Goal: Obtain resource: Download file/media

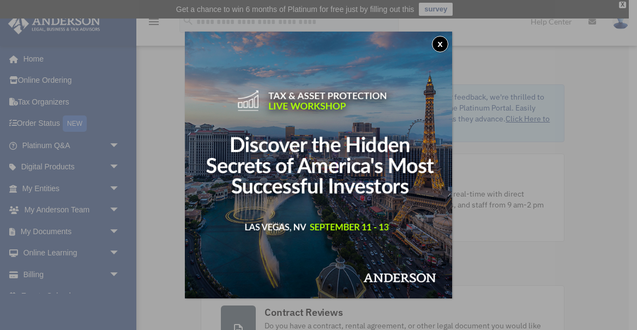
click at [542, 113] on div "x" at bounding box center [318, 165] width 637 height 330
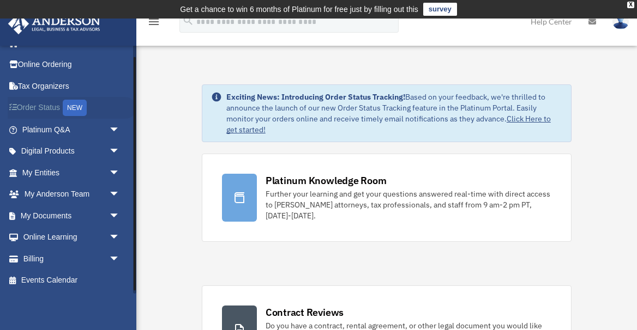
scroll to position [10, 0]
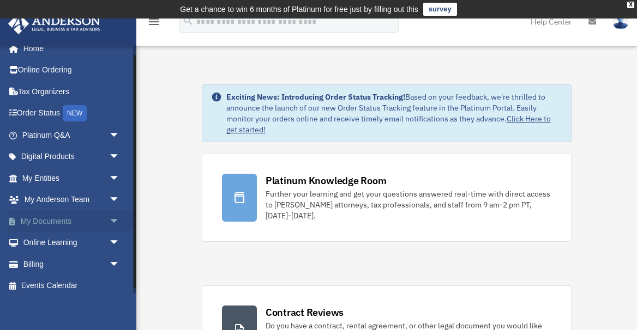
click at [81, 221] on link "My Documents arrow_drop_down" at bounding box center [72, 221] width 129 height 22
click at [116, 222] on span "arrow_drop_down" at bounding box center [120, 221] width 22 height 22
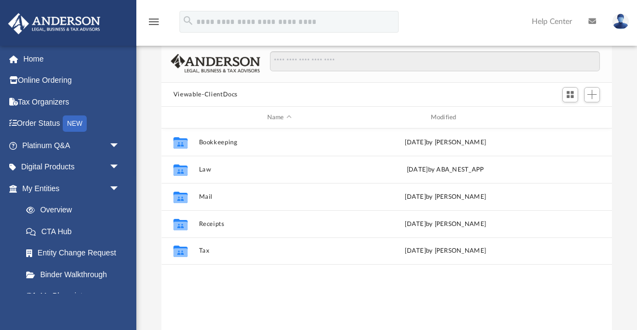
scroll to position [82, 0]
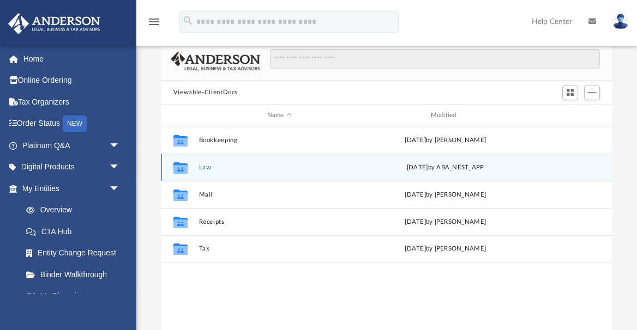
click at [234, 171] on div "Collaborated Folder Law [DATE] by ABA_NEST_APP" at bounding box center [386, 167] width 450 height 27
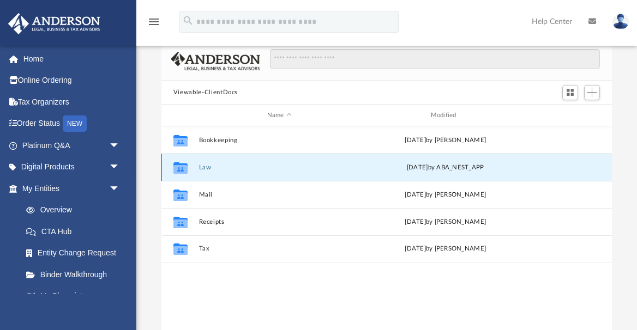
click at [234, 171] on div "Collaborated Folder Law Tue Jul 29 2025 by ABA_NEST_APP" at bounding box center [386, 167] width 450 height 27
click at [182, 169] on icon "grid" at bounding box center [180, 168] width 14 height 11
click at [203, 167] on button "Law" at bounding box center [279, 167] width 161 height 7
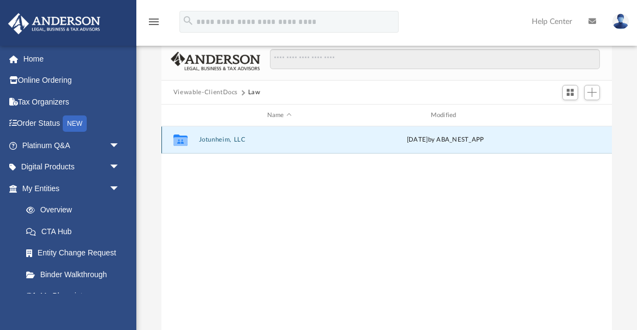
click at [211, 138] on button "Jotunheim, LLC" at bounding box center [279, 140] width 161 height 7
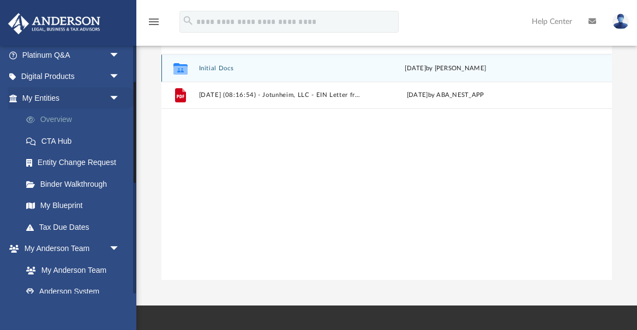
scroll to position [89, 0]
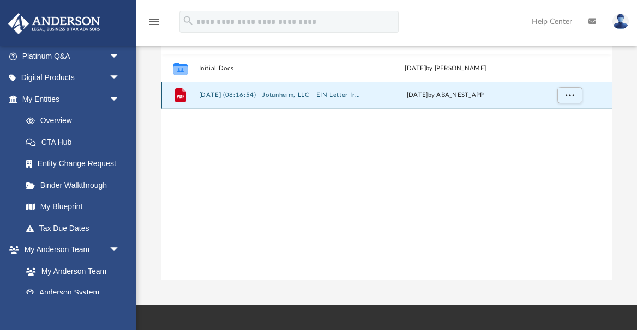
click at [253, 95] on button "2025.07.29 (08:16:54) - Jotunheim, LLC - EIN Letter from IRS.pdf" at bounding box center [279, 95] width 161 height 7
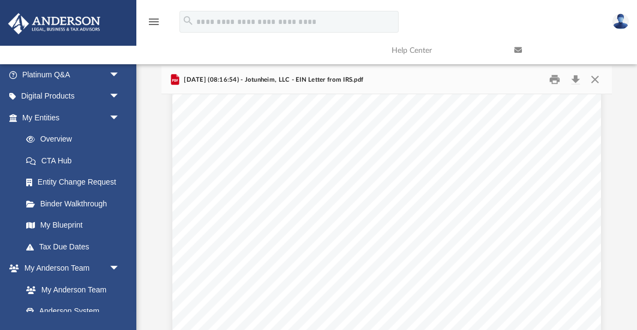
scroll to position [0, 0]
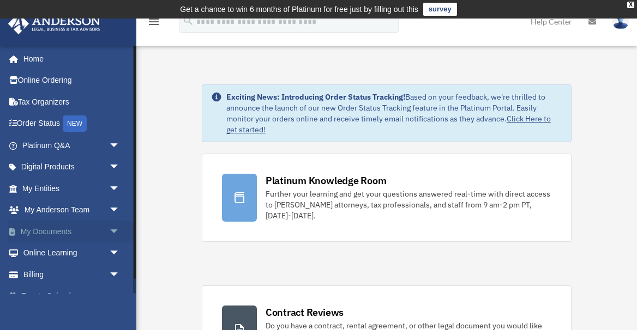
click at [115, 231] on span "arrow_drop_down" at bounding box center [120, 232] width 22 height 22
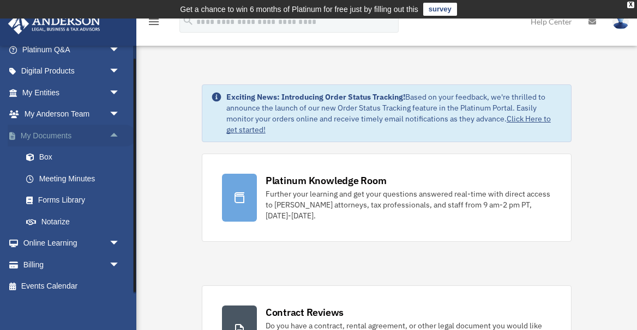
scroll to position [95, 0]
click at [73, 163] on link "Box" at bounding box center [75, 159] width 121 height 22
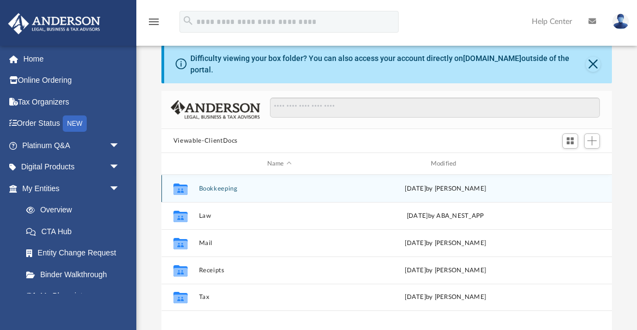
scroll to position [52, 0]
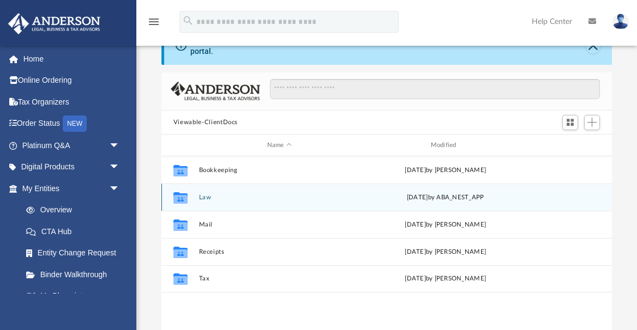
click at [205, 194] on button "Law" at bounding box center [279, 197] width 161 height 7
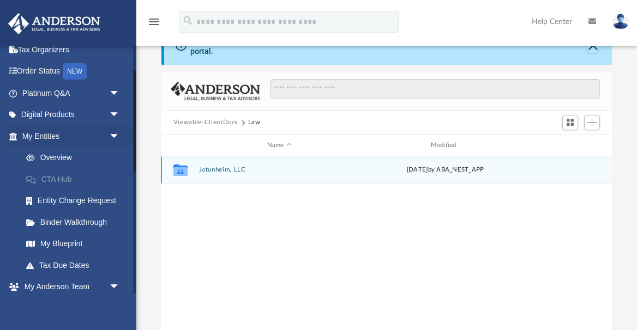
scroll to position [65, 0]
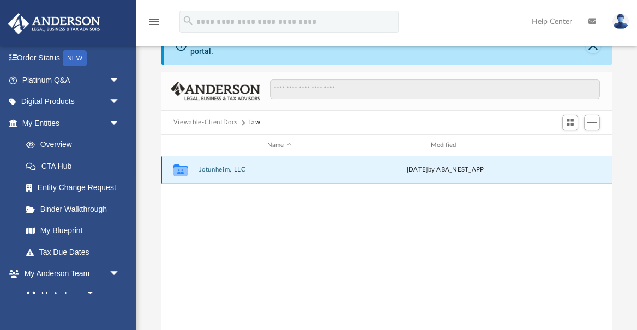
click at [228, 170] on button "Jotunheim, LLC" at bounding box center [279, 170] width 161 height 7
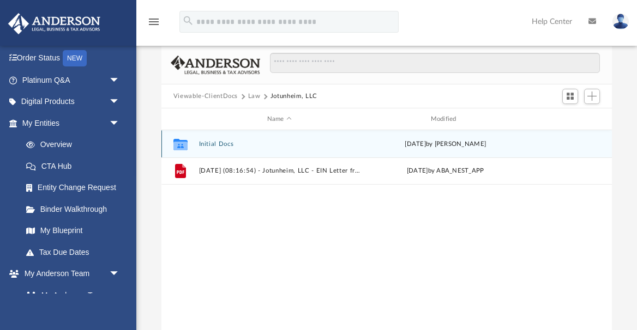
scroll to position [80, 0]
click at [217, 142] on button "Initial Docs" at bounding box center [279, 142] width 161 height 7
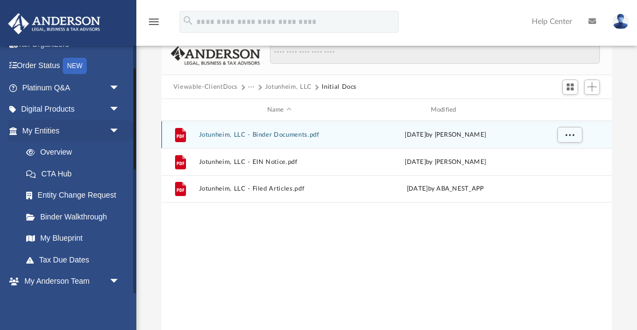
scroll to position [62, 0]
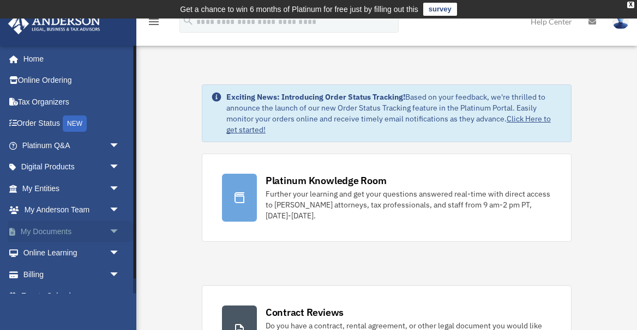
click at [116, 228] on span "arrow_drop_down" at bounding box center [120, 232] width 22 height 22
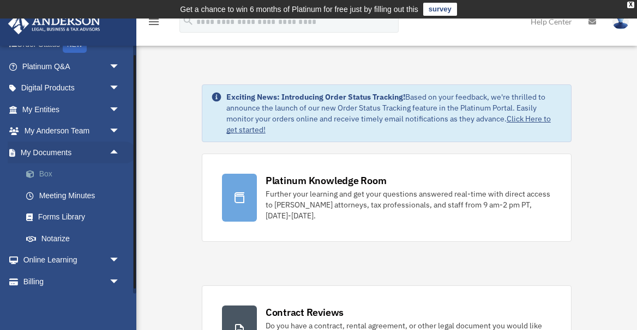
scroll to position [79, 0]
click at [53, 173] on link "Box" at bounding box center [75, 175] width 121 height 22
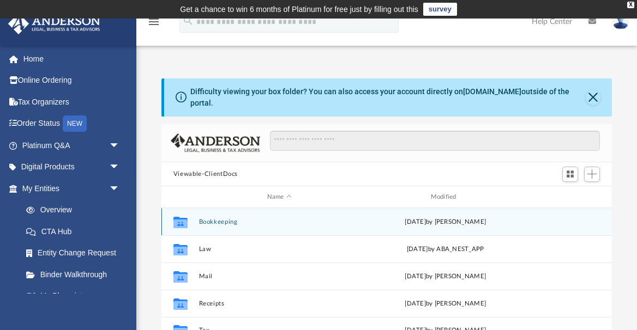
scroll to position [17, 0]
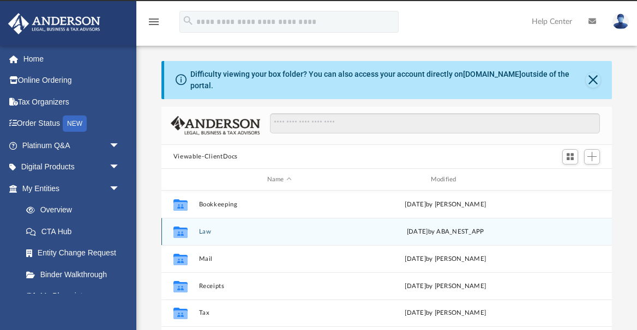
click at [203, 231] on button "Law" at bounding box center [279, 231] width 161 height 7
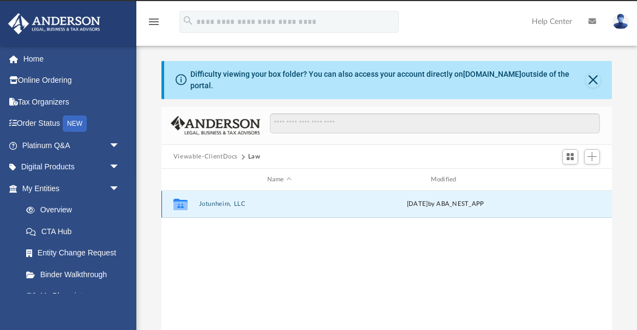
click at [207, 205] on button "Jotunheim, LLC" at bounding box center [279, 204] width 161 height 7
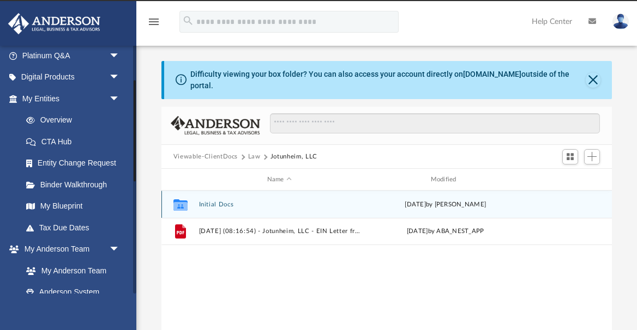
scroll to position [91, 0]
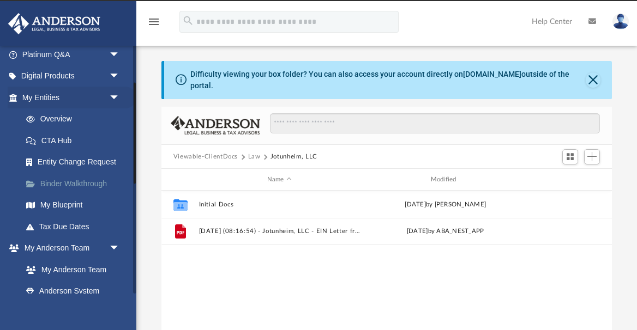
click at [92, 184] on link "Binder Walkthrough" at bounding box center [75, 184] width 121 height 22
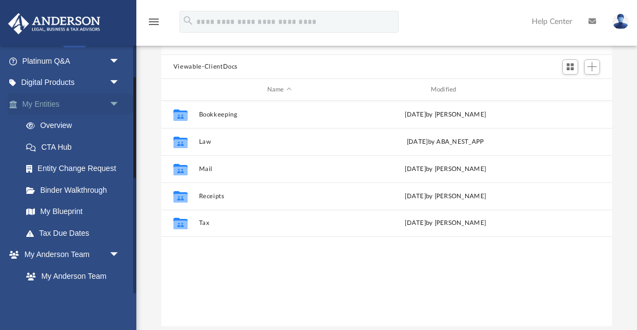
scroll to position [93, 0]
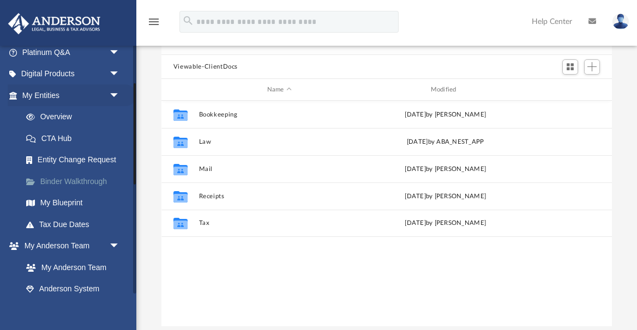
click at [92, 181] on link "Binder Walkthrough" at bounding box center [75, 182] width 121 height 22
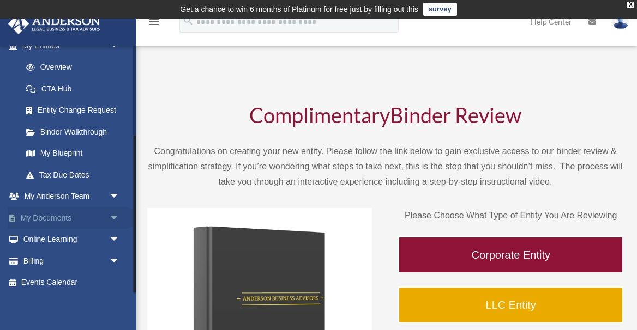
click at [113, 218] on span "arrow_drop_down" at bounding box center [120, 218] width 22 height 22
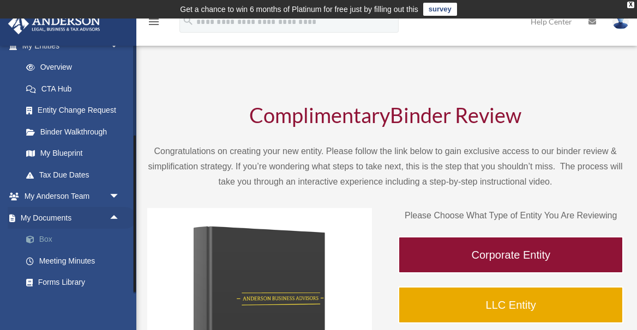
click at [51, 244] on link "Box" at bounding box center [75, 240] width 121 height 22
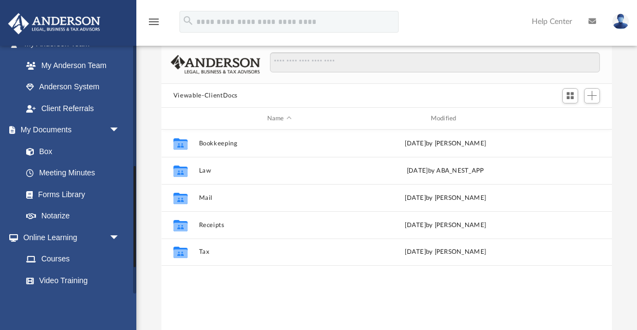
scroll to position [297, 0]
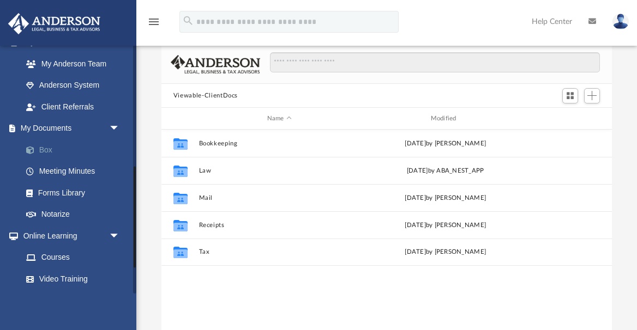
click at [57, 151] on link "Box" at bounding box center [75, 150] width 121 height 22
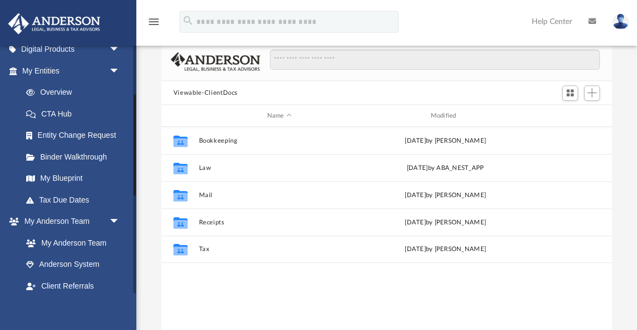
scroll to position [96, 0]
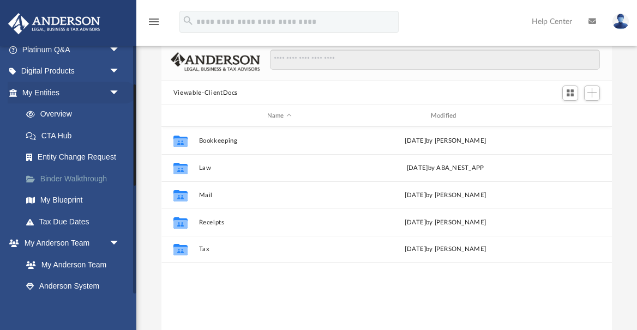
click at [95, 179] on link "Binder Walkthrough" at bounding box center [75, 179] width 121 height 22
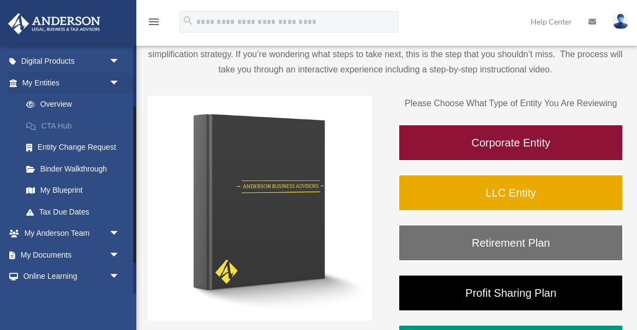
scroll to position [112, 0]
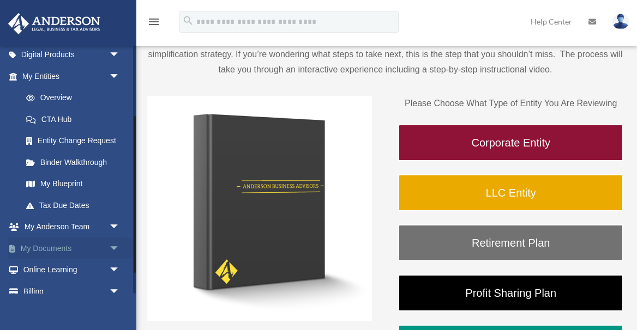
click at [113, 248] on span "arrow_drop_down" at bounding box center [120, 249] width 22 height 22
click at [57, 271] on link "Box" at bounding box center [75, 271] width 121 height 22
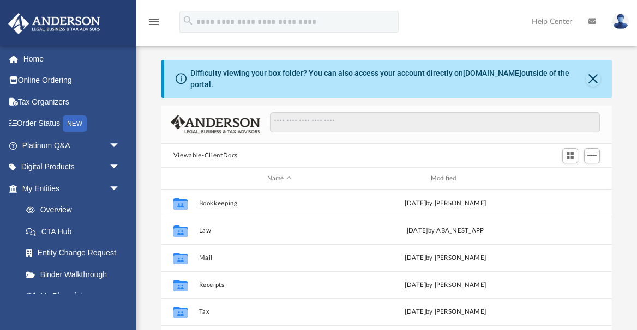
scroll to position [248, 450]
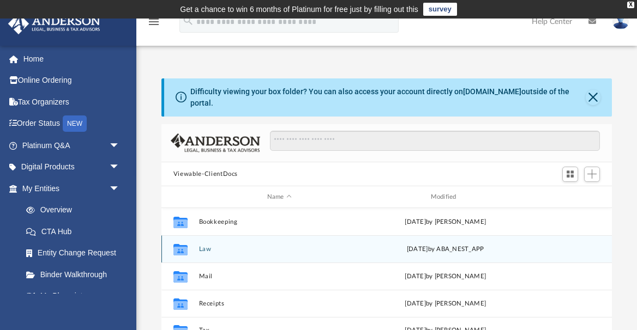
click at [209, 249] on button "Law" at bounding box center [279, 249] width 161 height 7
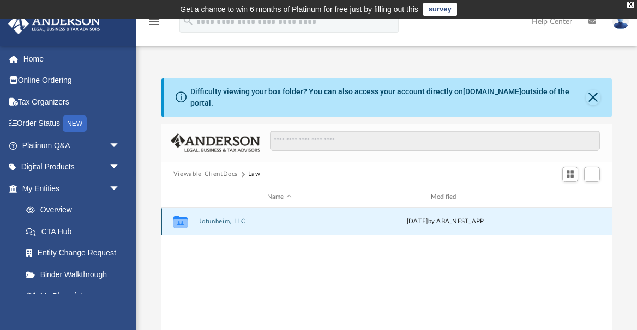
click at [223, 222] on button "Jotunheim, LLC" at bounding box center [279, 222] width 161 height 7
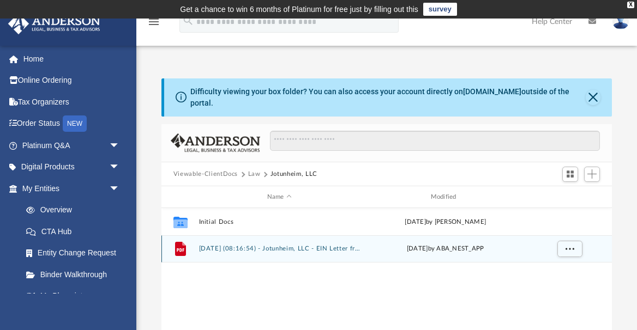
click at [237, 250] on button "[DATE] (08:16:54) - Jotunheim, LLC - EIN Letter from IRS.pdf" at bounding box center [279, 249] width 161 height 7
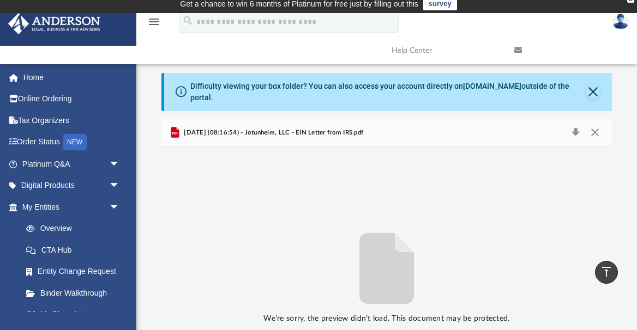
scroll to position [0, 0]
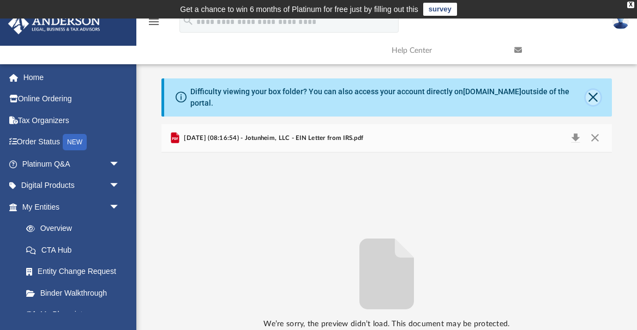
click at [594, 101] on button "Close" at bounding box center [593, 97] width 15 height 15
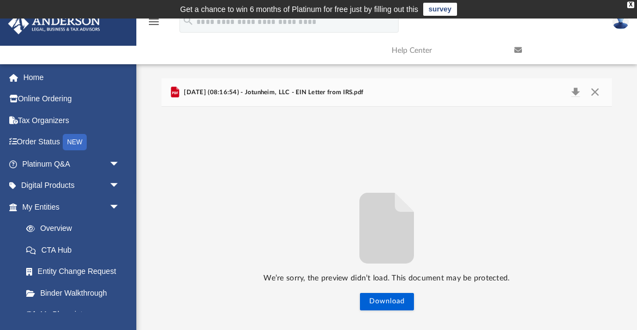
click at [313, 94] on span "[DATE] (08:16:54) - Jotunheim, LLC - EIN Letter from IRS.pdf" at bounding box center [273, 93] width 182 height 10
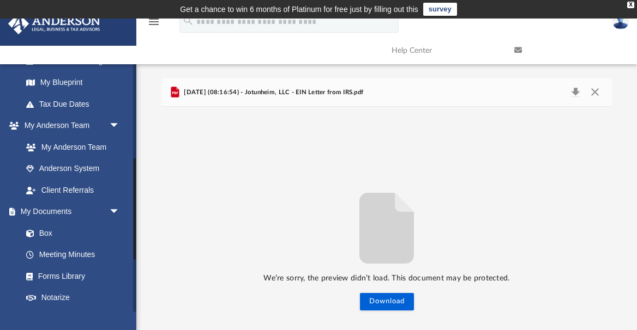
scroll to position [241, 0]
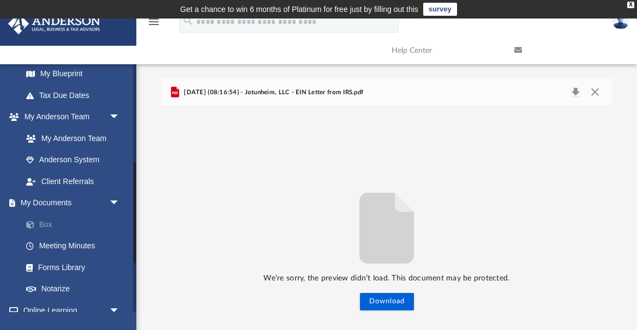
click at [54, 225] on link "Box" at bounding box center [75, 225] width 121 height 22
click at [46, 227] on link "Box" at bounding box center [75, 225] width 121 height 22
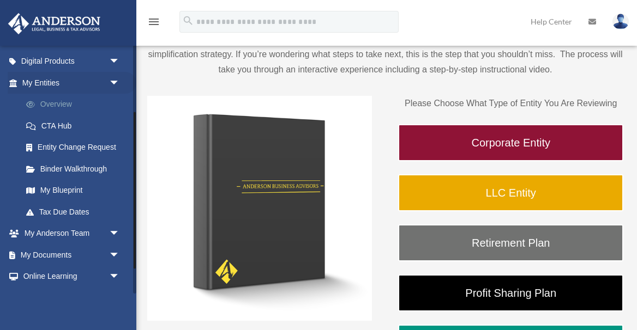
scroll to position [109, 0]
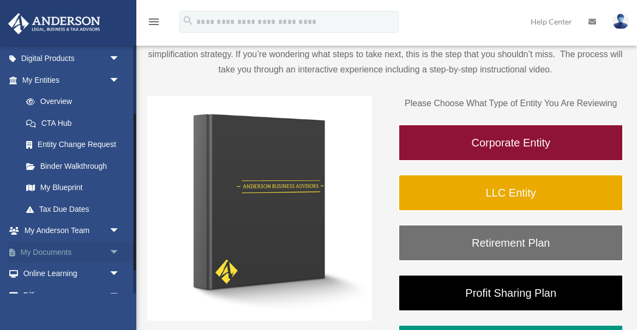
click at [113, 251] on span "arrow_drop_down" at bounding box center [120, 253] width 22 height 22
click at [71, 274] on link "Box" at bounding box center [75, 274] width 121 height 22
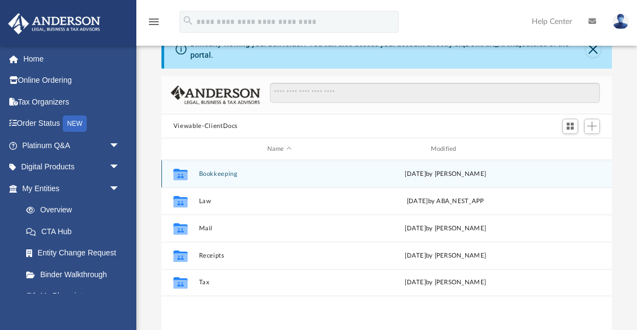
scroll to position [93, 0]
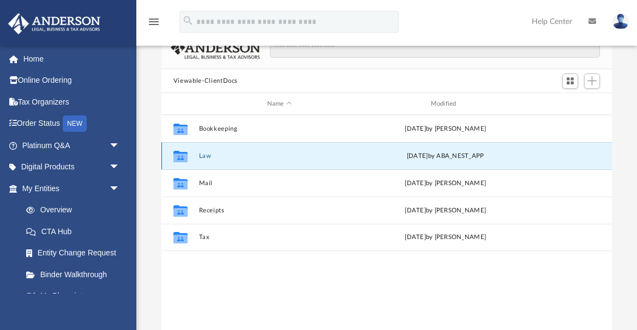
click at [199, 158] on button "Law" at bounding box center [279, 156] width 161 height 7
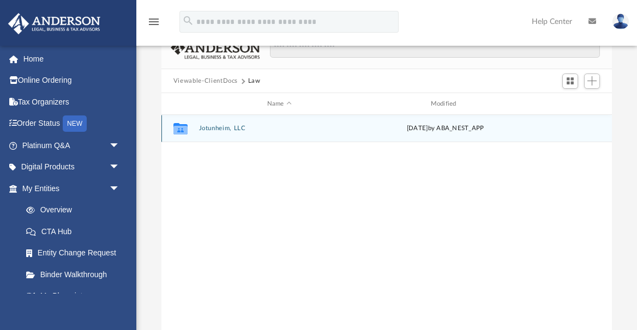
click at [211, 130] on button "Jotunheim, LLC" at bounding box center [279, 128] width 161 height 7
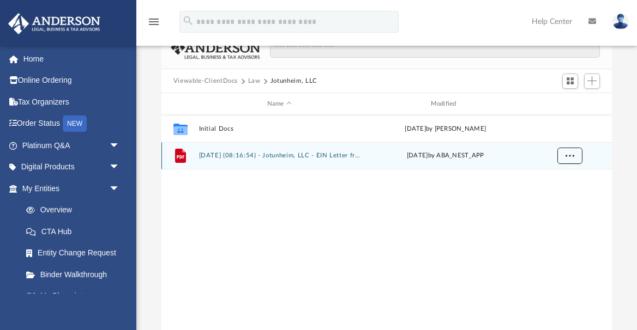
click at [571, 157] on span "More options" at bounding box center [569, 156] width 9 height 6
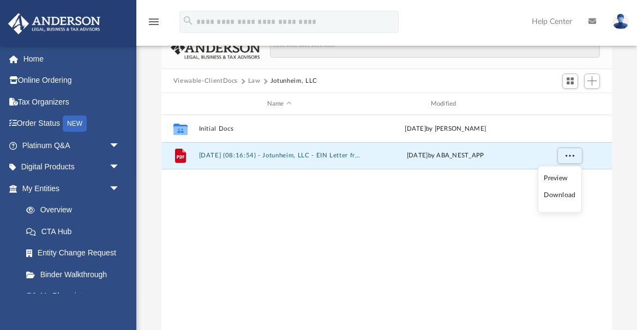
click at [559, 179] on li "Preview" at bounding box center [560, 177] width 32 height 11
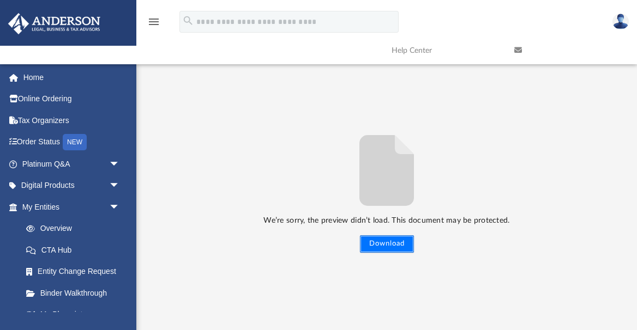
click at [387, 248] on button "Download" at bounding box center [387, 244] width 54 height 17
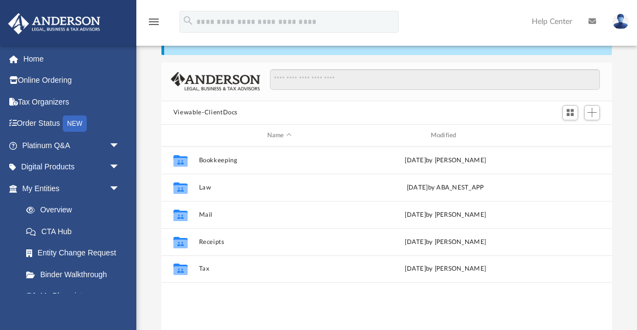
scroll to position [62, 0]
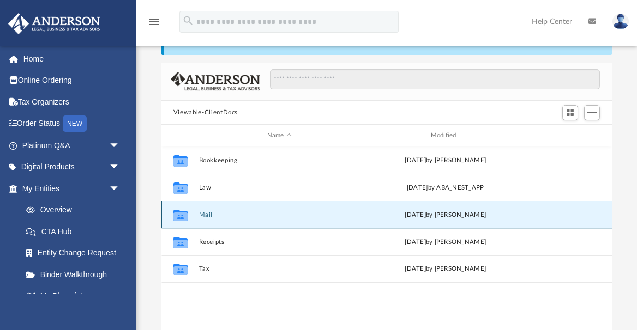
click at [213, 216] on button "Mail" at bounding box center [279, 215] width 161 height 7
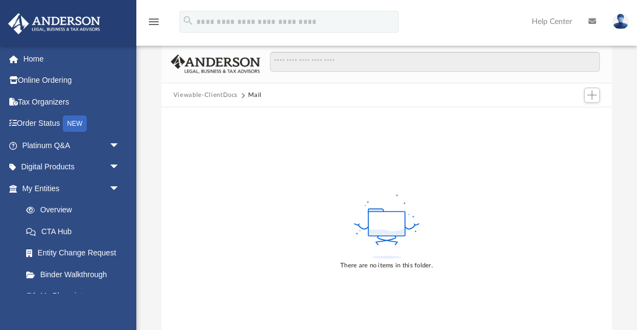
scroll to position [81, 0]
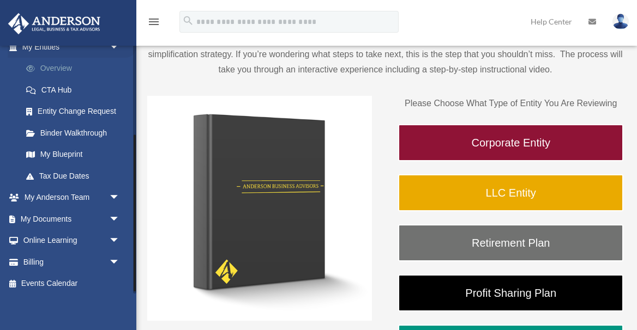
scroll to position [145, 0]
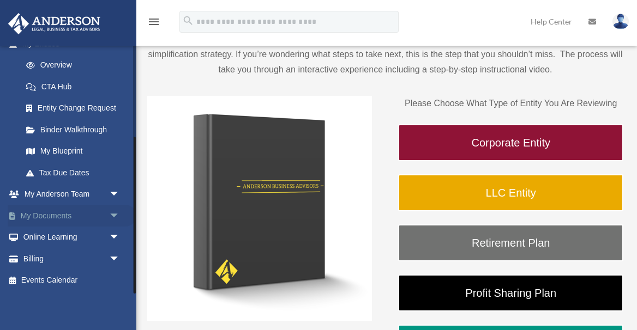
click at [109, 214] on span "arrow_drop_down" at bounding box center [120, 216] width 22 height 22
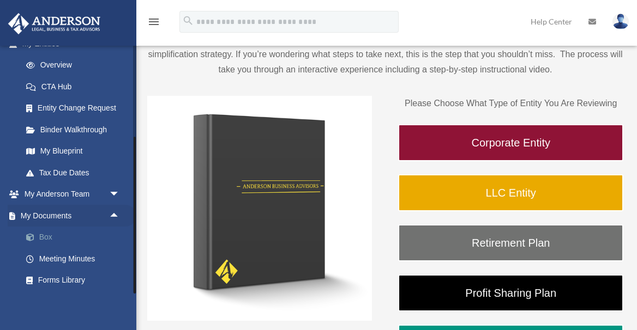
click at [74, 238] on link "Box" at bounding box center [75, 238] width 121 height 22
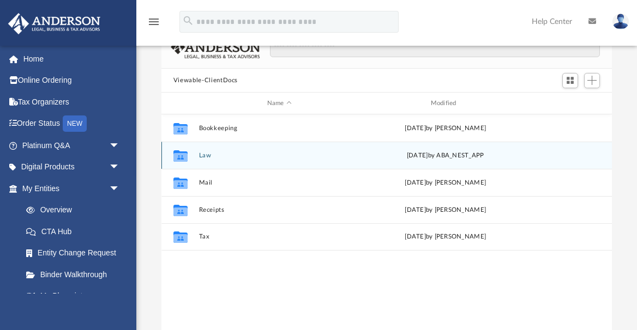
scroll to position [116, 0]
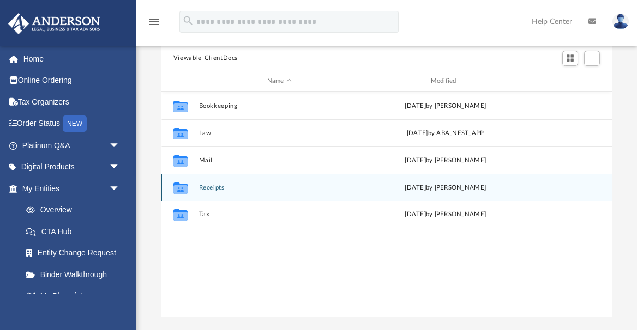
click at [230, 188] on button "Receipts" at bounding box center [279, 187] width 161 height 7
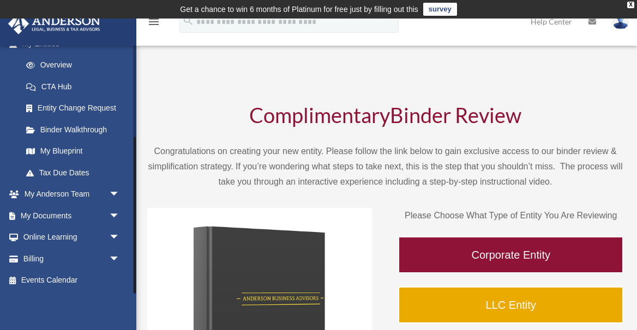
scroll to position [7, 0]
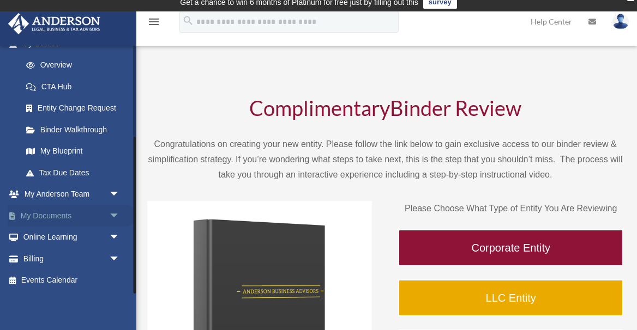
click at [82, 219] on link "My Documents arrow_drop_down" at bounding box center [72, 216] width 129 height 22
click at [115, 216] on span "arrow_drop_down" at bounding box center [120, 216] width 22 height 22
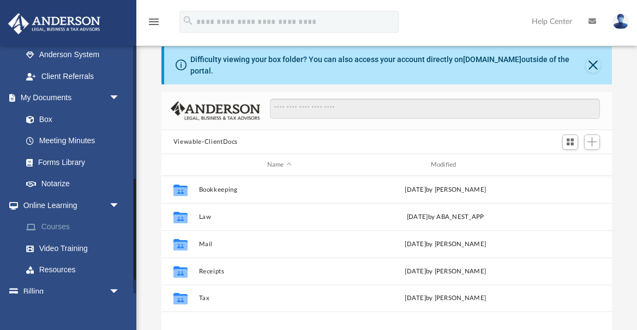
scroll to position [327, 0]
click at [50, 121] on link "Box" at bounding box center [75, 120] width 121 height 22
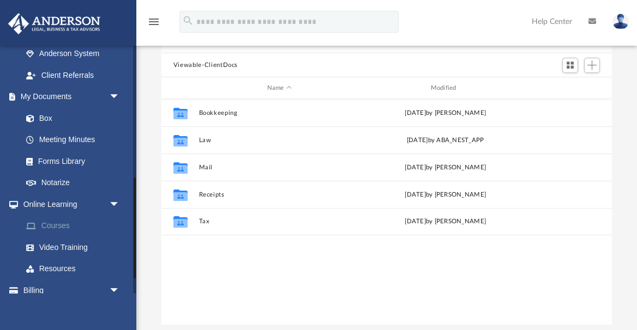
scroll to position [323, 0]
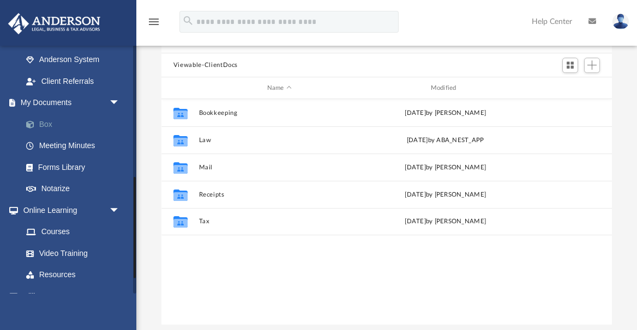
click at [48, 124] on link "Box" at bounding box center [75, 124] width 121 height 22
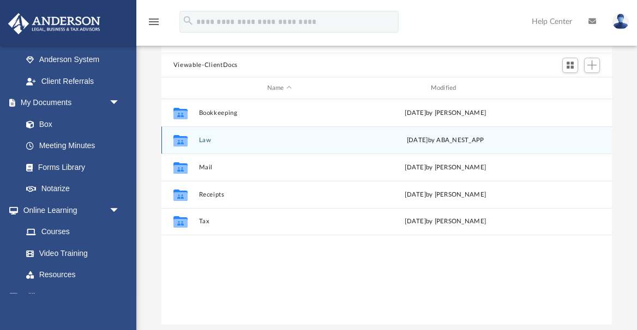
click at [203, 141] on button "Law" at bounding box center [279, 140] width 161 height 7
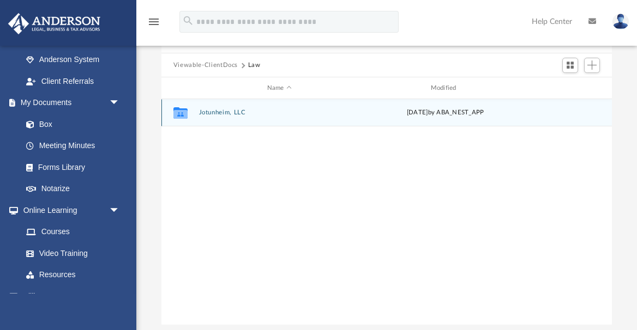
click at [190, 112] on div "Collaborated Folder" at bounding box center [180, 112] width 27 height 17
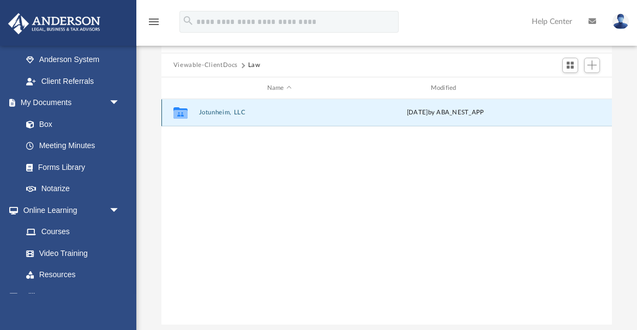
click at [178, 115] on icon "grid" at bounding box center [180, 112] width 14 height 11
click at [226, 112] on button "Jotunheim, LLC" at bounding box center [279, 113] width 161 height 7
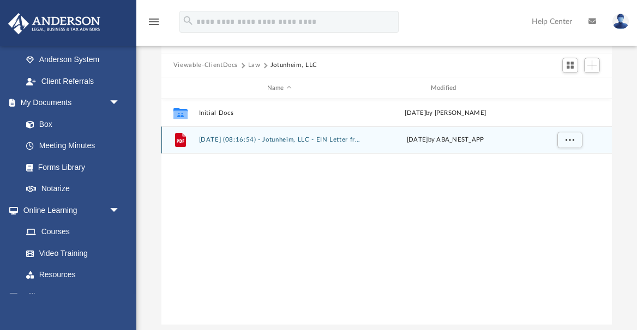
click at [222, 142] on button "2025.07.29 (08:16:54) - Jotunheim, LLC - EIN Letter from IRS.pdf" at bounding box center [279, 140] width 161 height 7
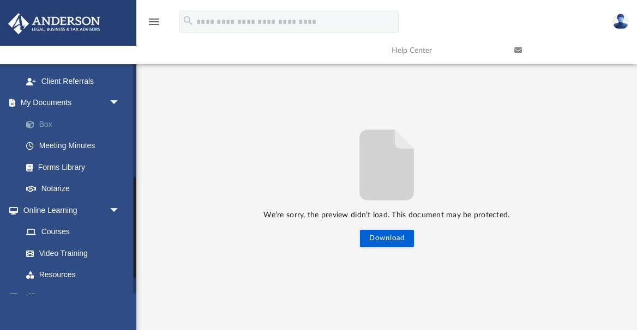
click at [46, 125] on link "Box" at bounding box center [75, 124] width 121 height 22
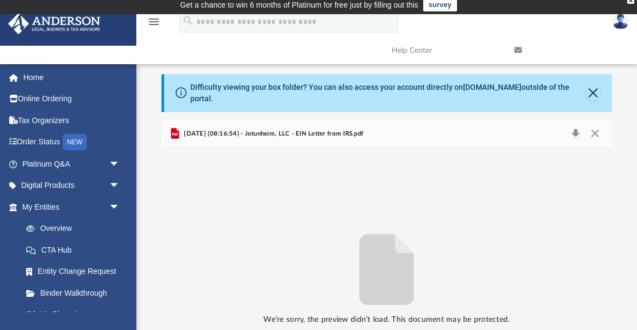
scroll to position [0, 0]
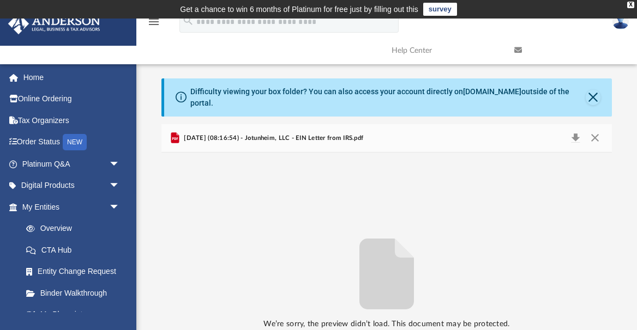
click at [194, 140] on span "2025.07.29 (08:16:54) - Jotunheim, LLC - EIN Letter from IRS.pdf" at bounding box center [273, 139] width 182 height 10
click at [171, 140] on icon "Preview" at bounding box center [175, 138] width 8 height 11
click at [31, 81] on link "Home" at bounding box center [72, 78] width 129 height 22
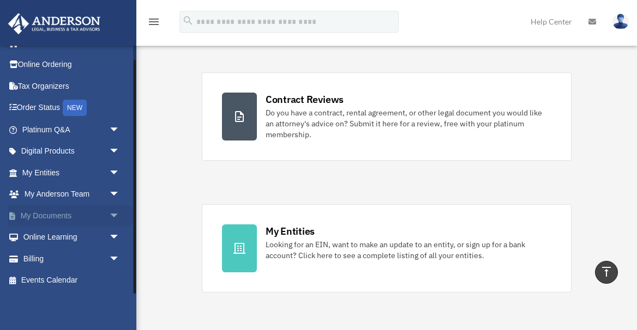
scroll to position [215, 0]
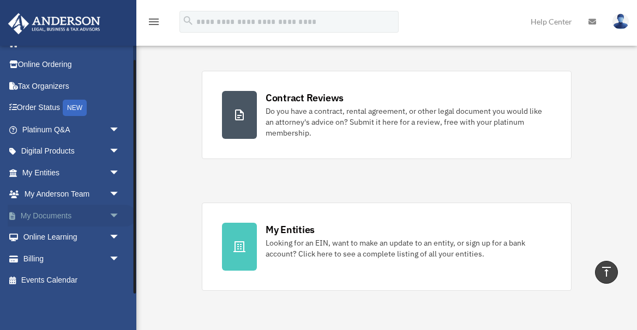
click at [72, 214] on link "My Documents arrow_drop_down" at bounding box center [72, 216] width 129 height 22
click at [115, 216] on span "arrow_drop_down" at bounding box center [120, 216] width 22 height 22
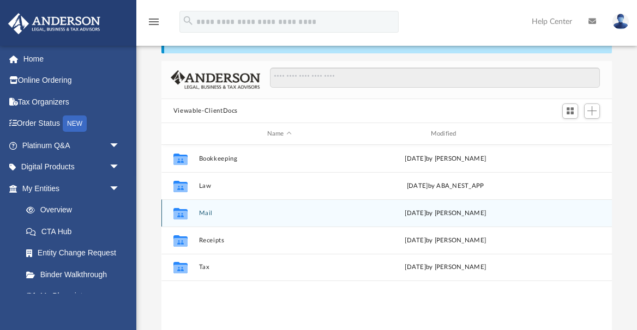
scroll to position [64, 0]
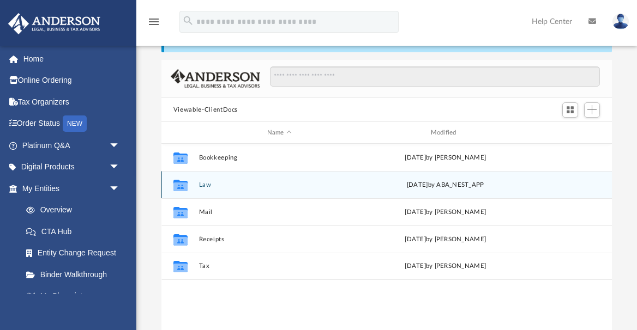
click at [219, 189] on div "Collaborated Folder Law Tue Jul 29 2025 by ABA_NEST_APP" at bounding box center [386, 184] width 450 height 27
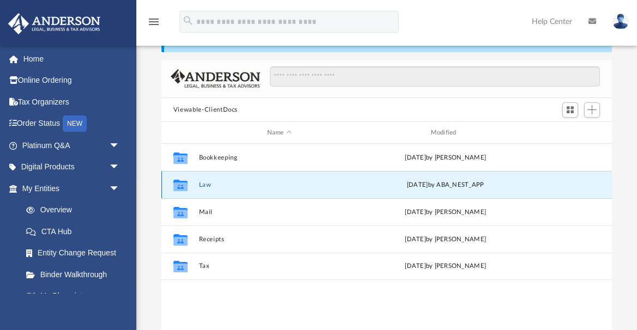
click at [204, 188] on button "Law" at bounding box center [279, 185] width 161 height 7
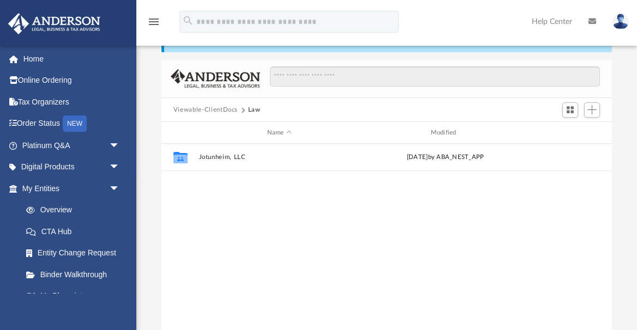
click at [204, 188] on div "Collaborated Folder Jotunheim, LLC Tue Jul 29 2025 by ABA_NEST_APP" at bounding box center [386, 257] width 450 height 226
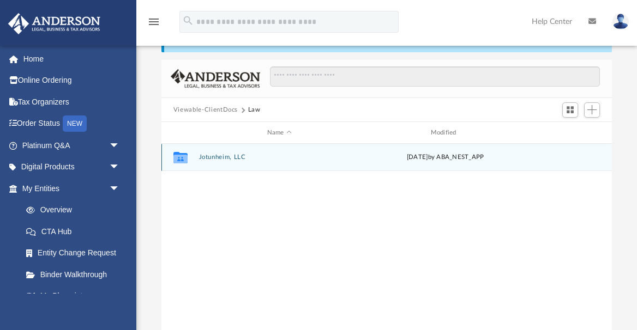
click at [209, 163] on div "Collaborated Folder Jotunheim, LLC Tue Jul 29 2025 by ABA_NEST_APP" at bounding box center [386, 157] width 450 height 27
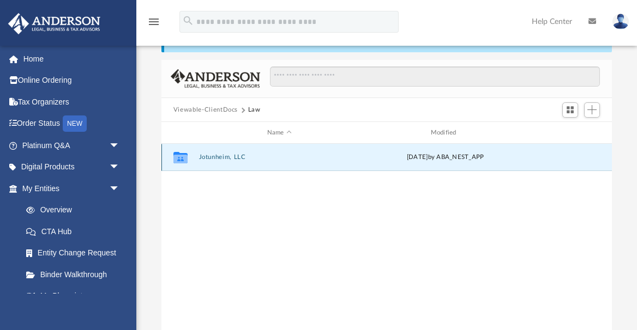
click at [209, 161] on div "Collaborated Folder Jotunheim, LLC Tue Jul 29 2025 by ABA_NEST_APP" at bounding box center [386, 157] width 450 height 27
click at [209, 161] on div "Collaborated Folder Jotunheim, LLC [DATE] by ABA_NEST_APP" at bounding box center [386, 157] width 450 height 27
click at [208, 157] on button "Jotunheim, LLC" at bounding box center [279, 157] width 161 height 7
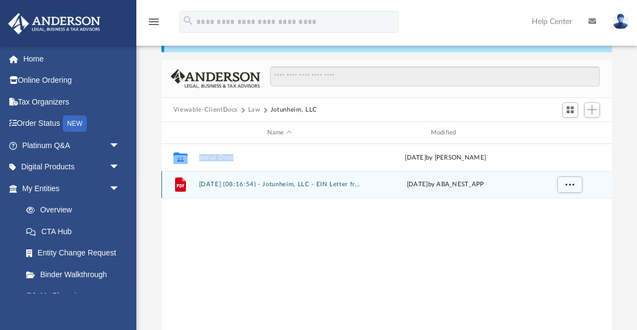
click at [214, 187] on button "2025.07.29 (08:16:54) - Jotunheim, LLC - EIN Letter from IRS.pdf" at bounding box center [279, 185] width 161 height 7
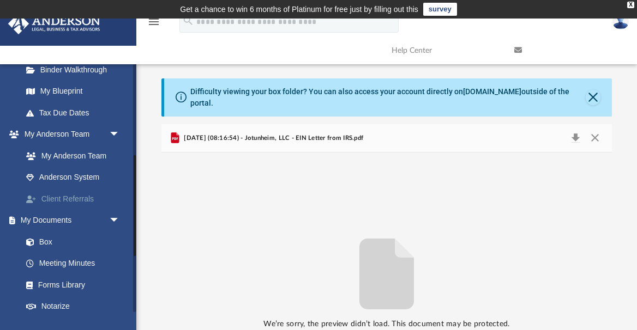
scroll to position [223, 0]
click at [50, 246] on link "Box" at bounding box center [75, 243] width 121 height 22
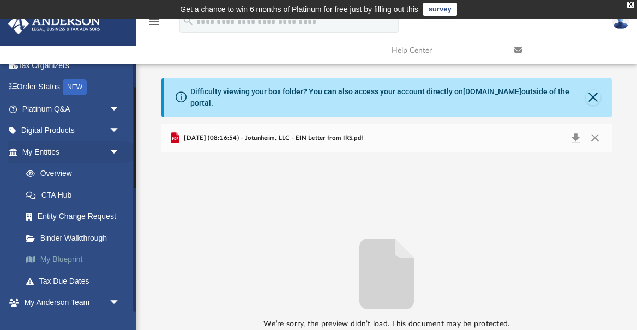
scroll to position [51, 0]
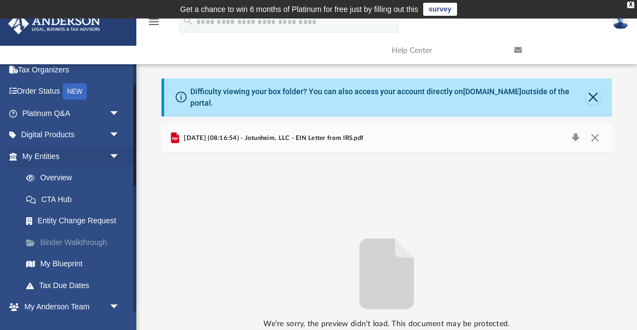
click at [99, 244] on link "Binder Walkthrough" at bounding box center [75, 243] width 121 height 22
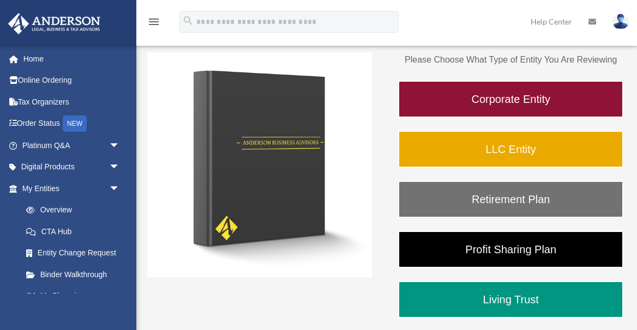
scroll to position [160, 0]
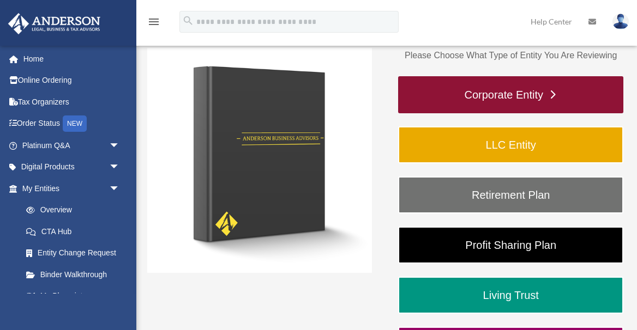
click at [468, 100] on link "Corporate Entity" at bounding box center [510, 94] width 225 height 37
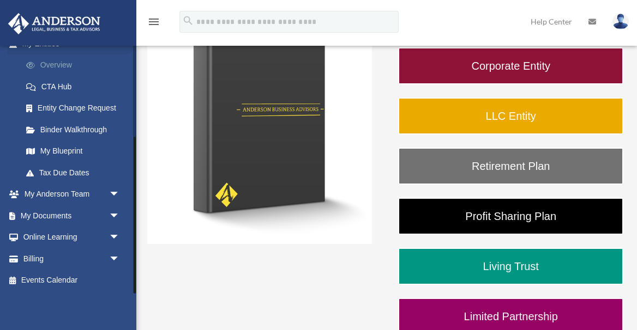
scroll to position [199, 0]
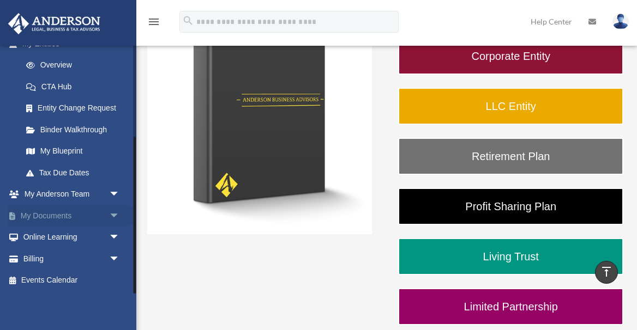
click at [72, 219] on link "My Documents arrow_drop_down" at bounding box center [72, 216] width 129 height 22
click at [115, 215] on span "arrow_drop_down" at bounding box center [120, 216] width 22 height 22
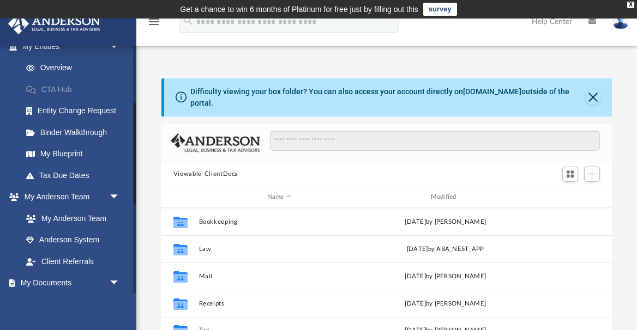
scroll to position [143, 0]
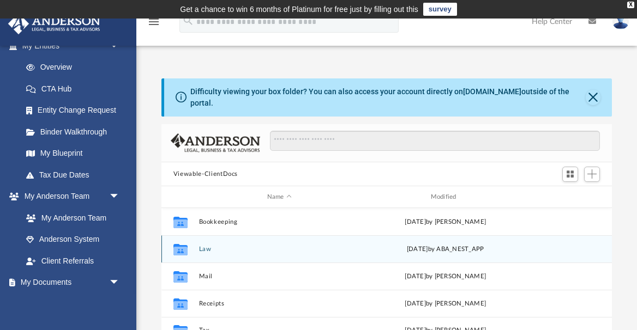
click at [196, 250] on div "Collaborated Folder Law [DATE] by ABA_NEST_APP" at bounding box center [386, 249] width 450 height 27
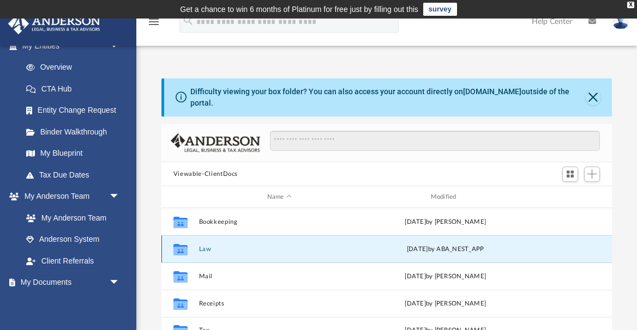
click at [179, 249] on icon "grid" at bounding box center [180, 251] width 14 height 9
click at [206, 251] on button "Law" at bounding box center [279, 249] width 161 height 7
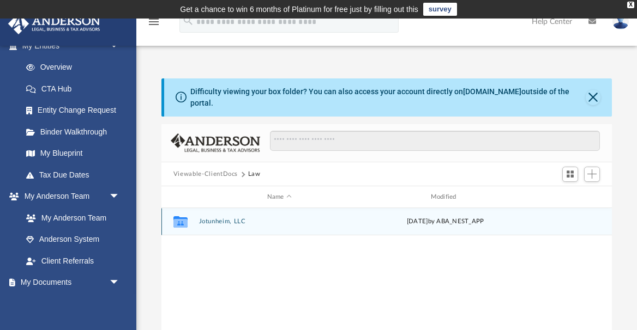
click at [219, 221] on button "Jotunheim, LLC" at bounding box center [279, 222] width 161 height 7
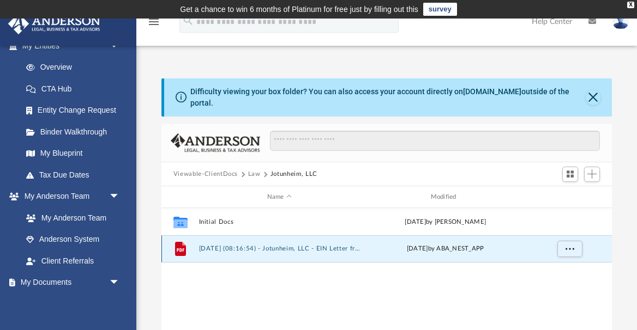
click at [268, 251] on button "2025.07.29 (08:16:54) - Jotunheim, LLC - EIN Letter from IRS.pdf" at bounding box center [279, 249] width 161 height 7
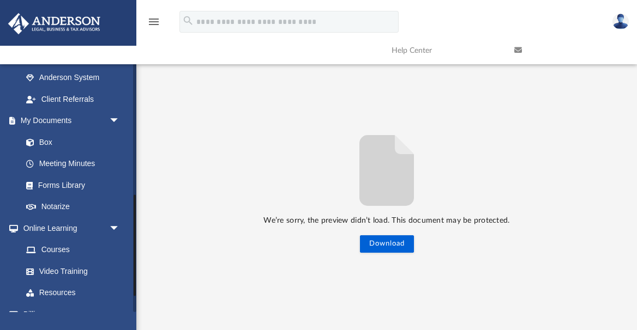
scroll to position [321, 0]
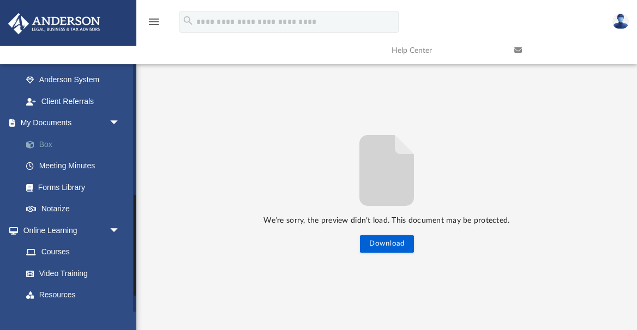
click at [51, 145] on link "Box" at bounding box center [75, 145] width 121 height 22
click at [48, 143] on link "Box" at bounding box center [75, 145] width 121 height 22
click at [41, 148] on link "Box" at bounding box center [75, 145] width 121 height 22
click at [55, 125] on link "My Documents arrow_drop_down" at bounding box center [72, 123] width 129 height 22
click at [45, 147] on link "Box" at bounding box center [75, 145] width 121 height 22
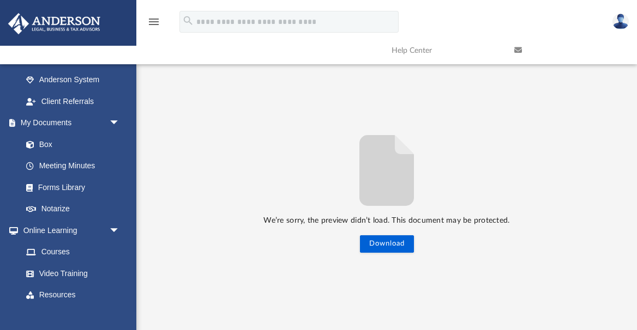
scroll to position [0, 0]
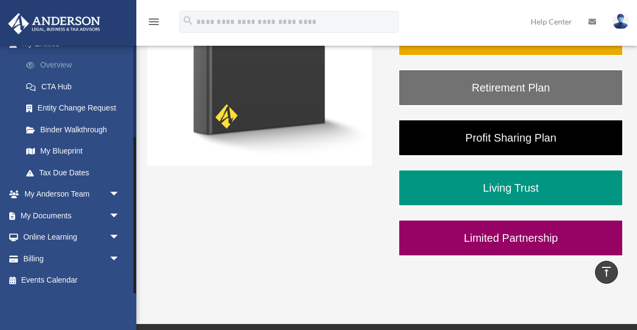
scroll to position [273, 0]
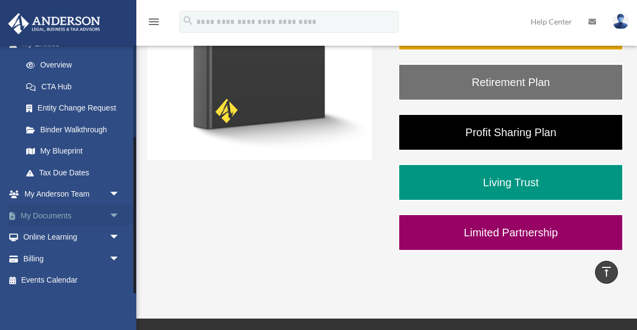
click at [77, 218] on link "My Documents arrow_drop_down" at bounding box center [72, 216] width 129 height 22
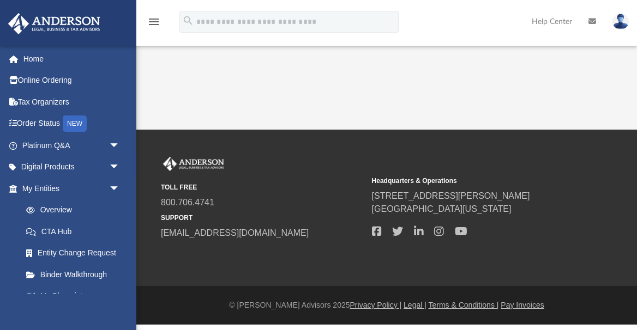
click at [116, 216] on link "Overview" at bounding box center [75, 211] width 121 height 22
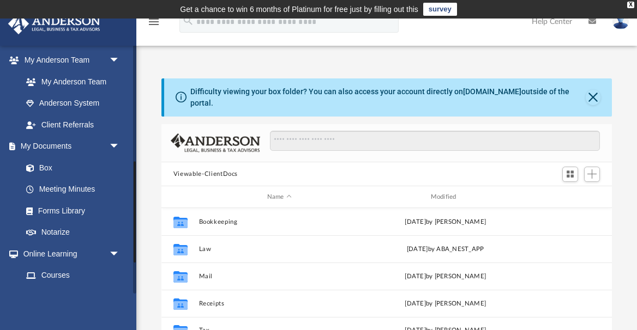
scroll to position [298, 0]
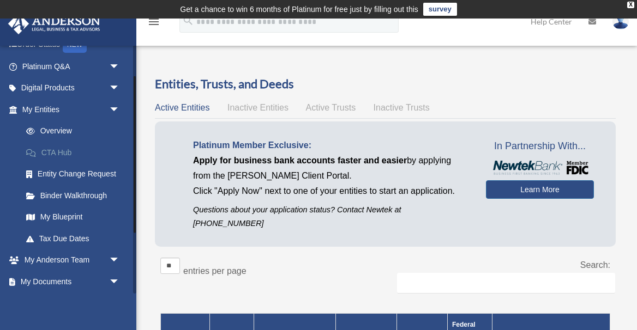
scroll to position [136, 0]
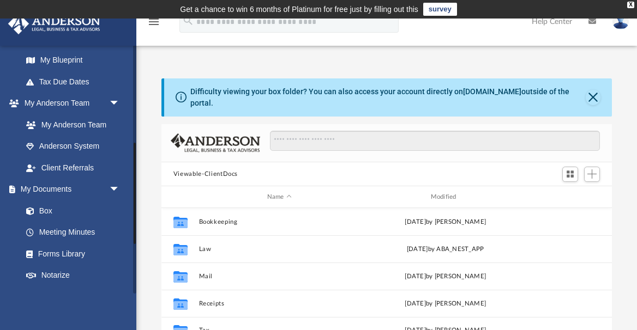
scroll to position [254, 0]
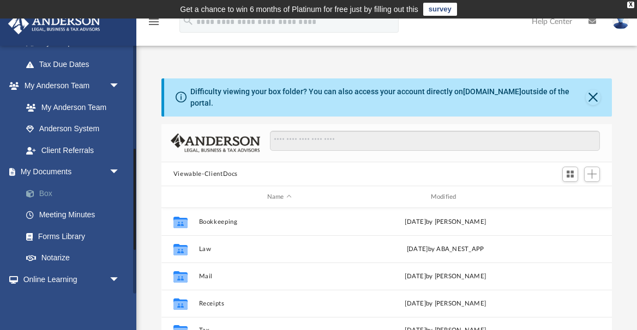
click at [55, 196] on link "Box" at bounding box center [75, 194] width 121 height 22
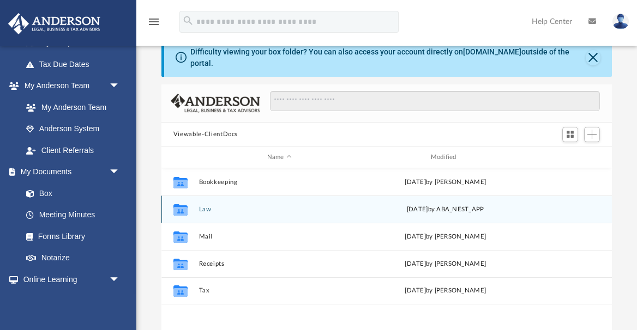
scroll to position [56, 0]
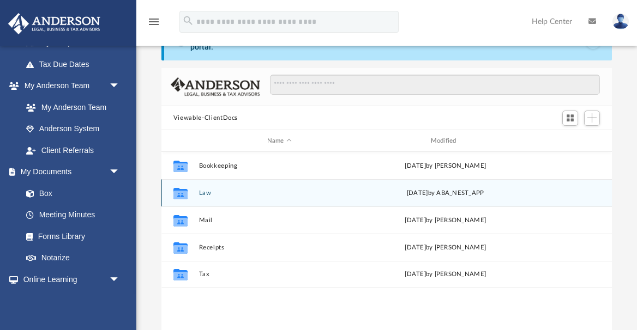
click at [209, 193] on button "Law" at bounding box center [279, 193] width 161 height 7
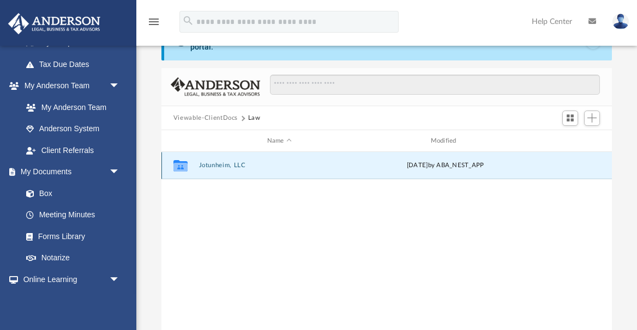
click at [212, 164] on button "Jotunheim, LLC" at bounding box center [279, 166] width 161 height 7
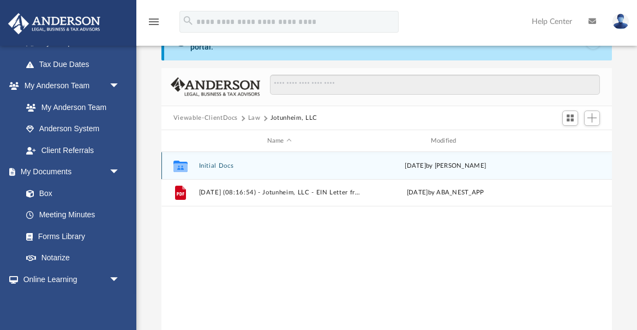
click at [210, 166] on button "Initial Docs" at bounding box center [279, 166] width 161 height 7
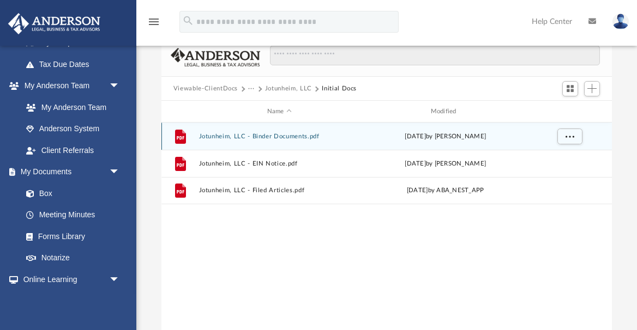
scroll to position [32, 0]
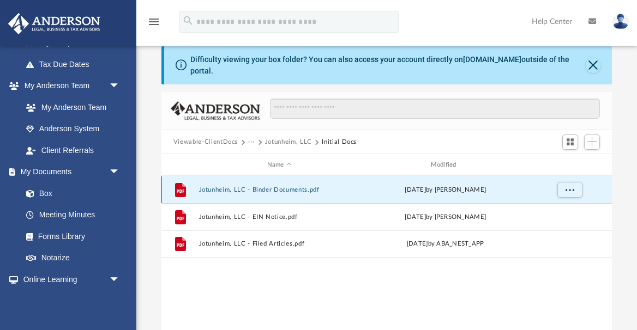
click at [224, 192] on button "Jotunheim, LLC - Binder Documents.pdf" at bounding box center [279, 190] width 161 height 7
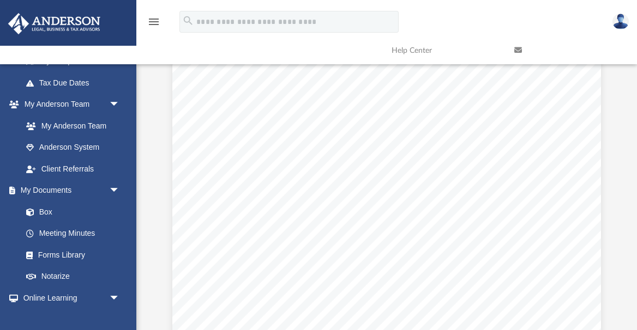
scroll to position [4073, 0]
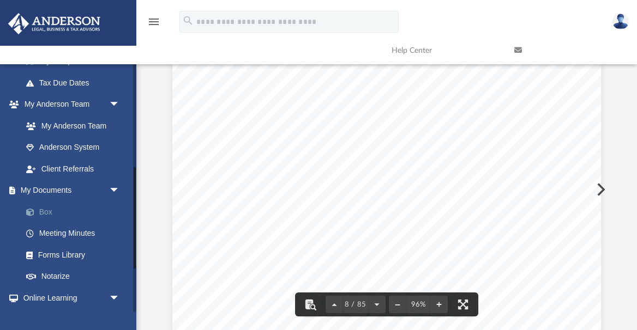
click at [50, 214] on link "Box" at bounding box center [75, 212] width 121 height 22
click at [47, 212] on link "Box" at bounding box center [75, 212] width 121 height 22
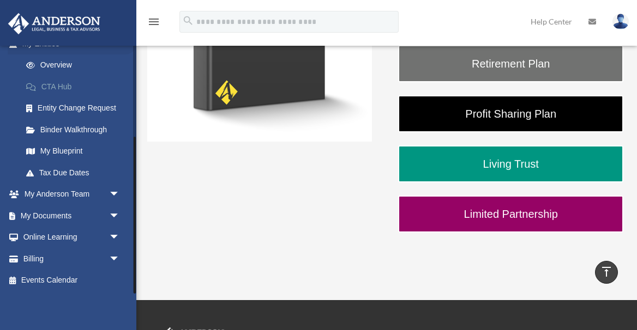
scroll to position [295, 0]
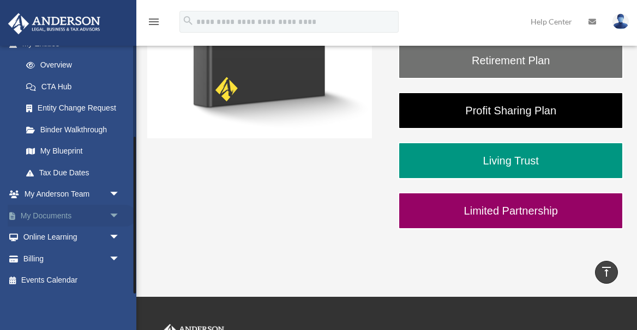
click at [79, 216] on link "My Documents arrow_drop_down" at bounding box center [72, 216] width 129 height 22
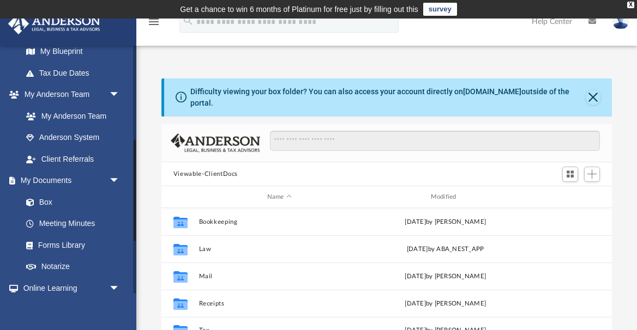
scroll to position [251, 0]
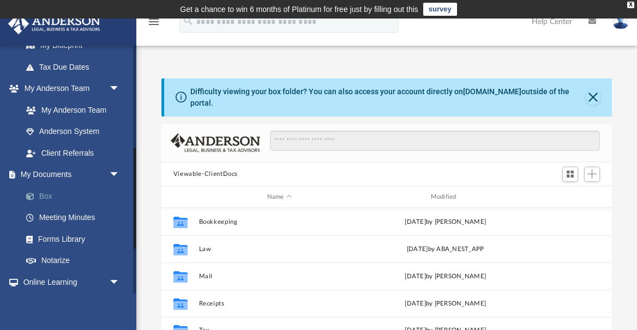
click at [52, 196] on link "Box" at bounding box center [75, 196] width 121 height 22
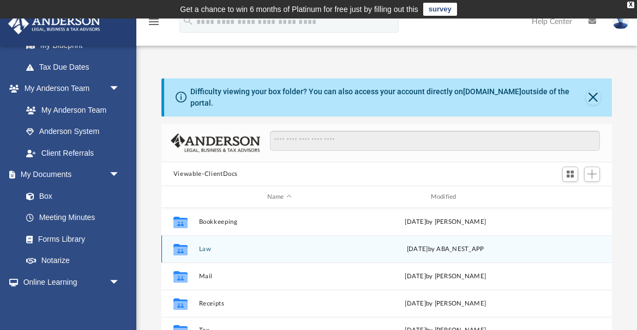
click at [179, 250] on icon "grid" at bounding box center [180, 251] width 14 height 9
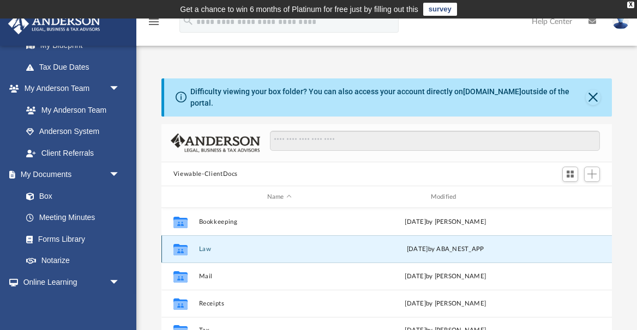
click at [203, 249] on button "Law" at bounding box center [279, 249] width 161 height 7
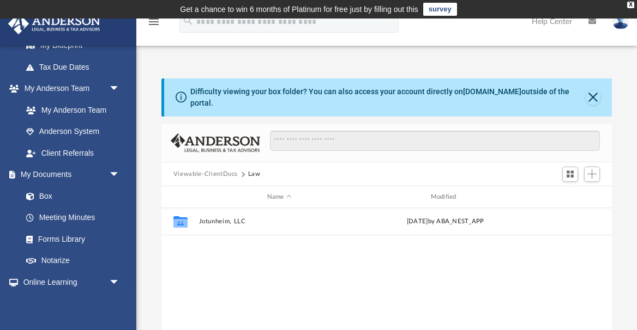
click at [255, 174] on button "Law" at bounding box center [254, 175] width 13 height 10
click at [252, 172] on button "Law" at bounding box center [254, 175] width 13 height 10
click at [226, 173] on button "Viewable-ClientDocs" at bounding box center [205, 175] width 64 height 10
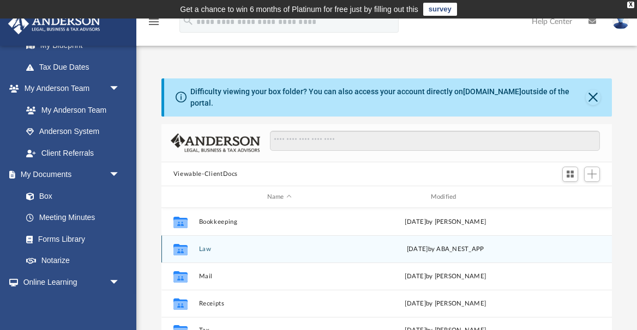
click at [201, 250] on button "Law" at bounding box center [279, 249] width 161 height 7
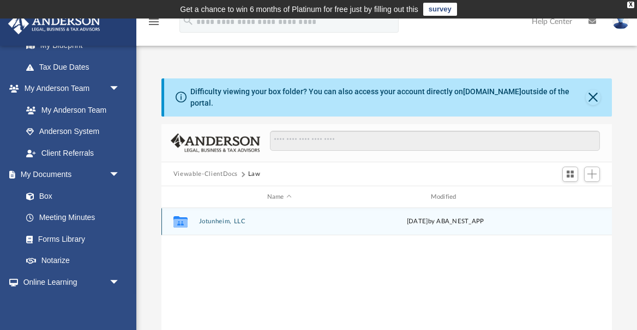
click at [209, 222] on button "Jotunheim, LLC" at bounding box center [279, 222] width 161 height 7
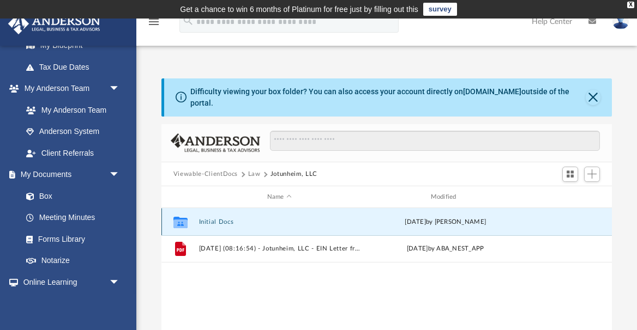
click at [218, 220] on button "Initial Docs" at bounding box center [279, 222] width 161 height 7
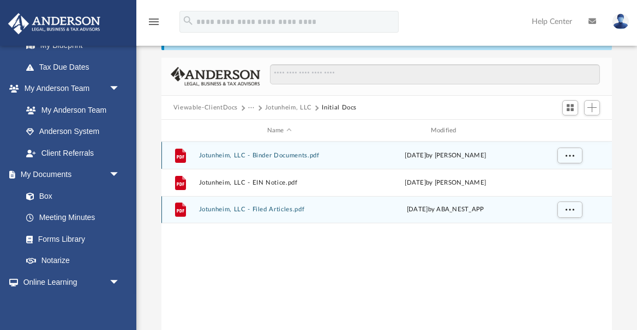
scroll to position [62, 0]
